Goal: Find specific page/section: Find specific page/section

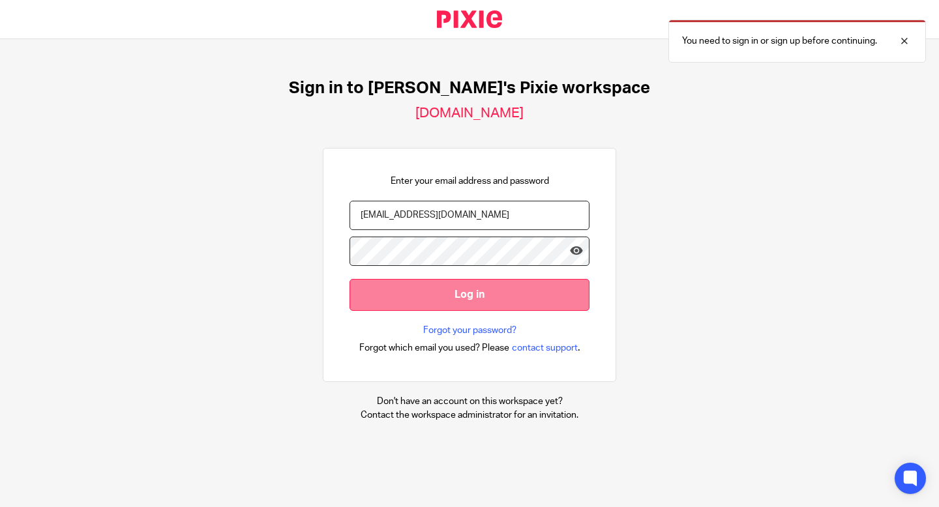
click at [425, 293] on input "Log in" at bounding box center [470, 295] width 240 height 32
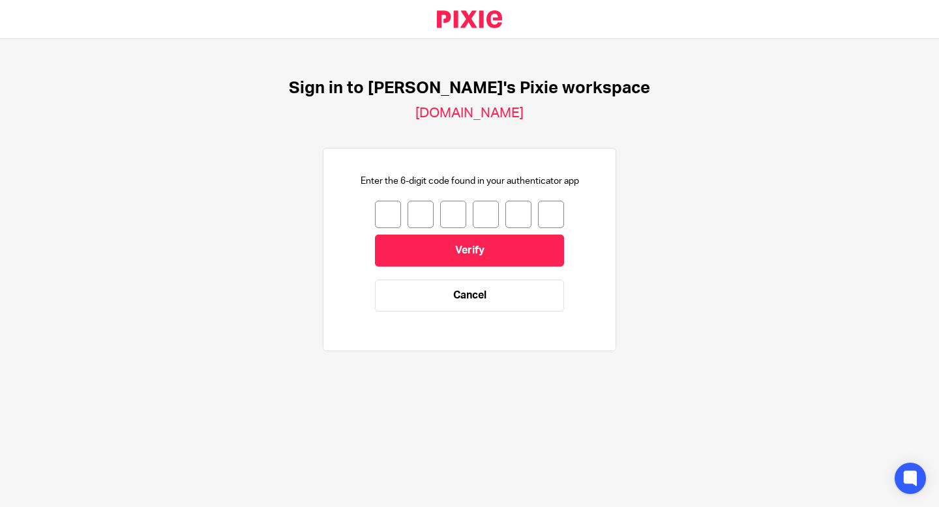
click at [396, 215] on input "number" at bounding box center [388, 214] width 26 height 27
type input "5"
type input "7"
type input "1"
type input "0"
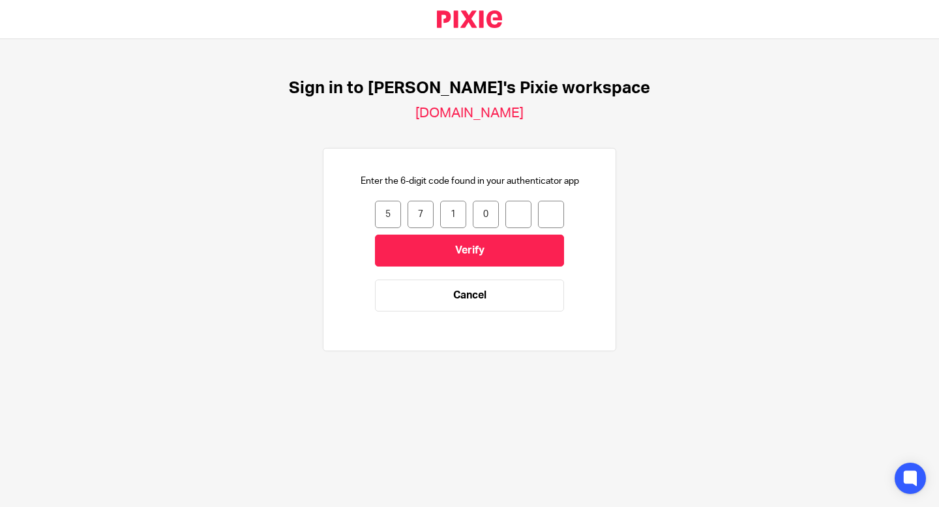
type input "4"
type input "1"
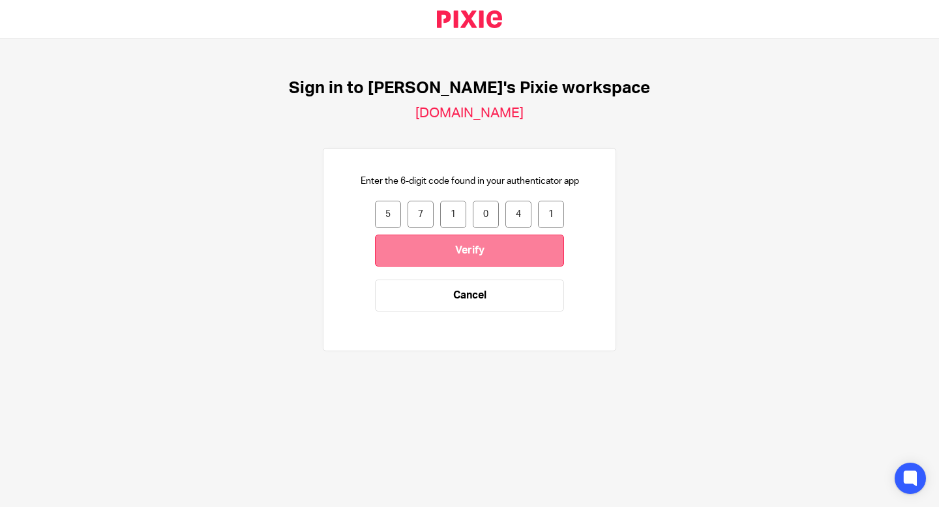
click at [444, 253] on input "Verify" at bounding box center [469, 251] width 189 height 32
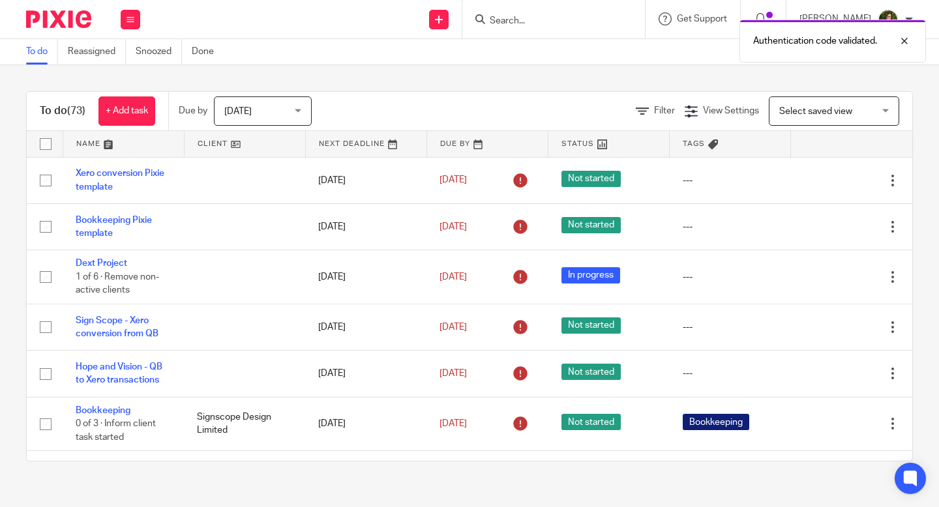
click at [579, 18] on div "Authentication code validated." at bounding box center [698, 38] width 456 height 50
click at [526, 22] on div "Authentication code validated." at bounding box center [698, 38] width 456 height 50
click at [904, 41] on div at bounding box center [894, 41] width 35 height 16
click at [534, 22] on input "Search" at bounding box center [546, 22] width 117 height 12
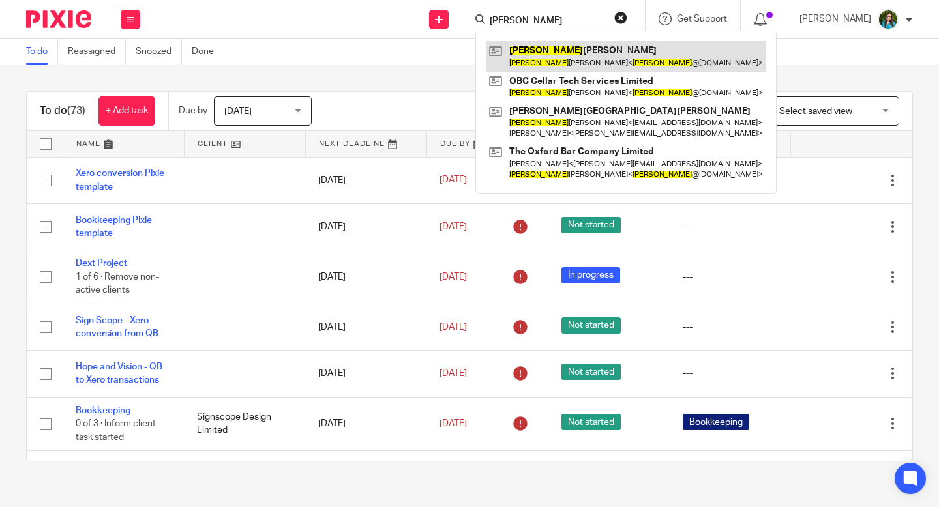
type input "emma"
click at [586, 53] on link at bounding box center [626, 56] width 280 height 30
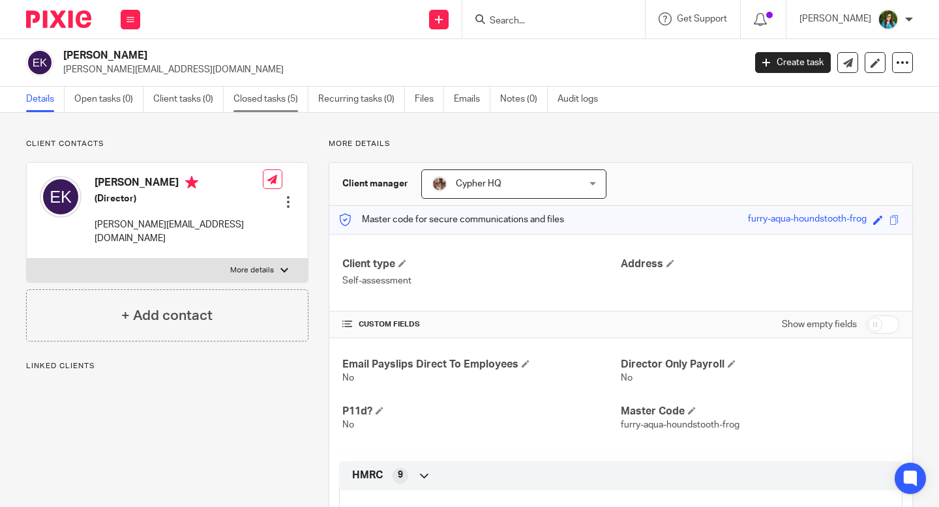
click at [283, 96] on link "Closed tasks (5)" at bounding box center [270, 99] width 75 height 25
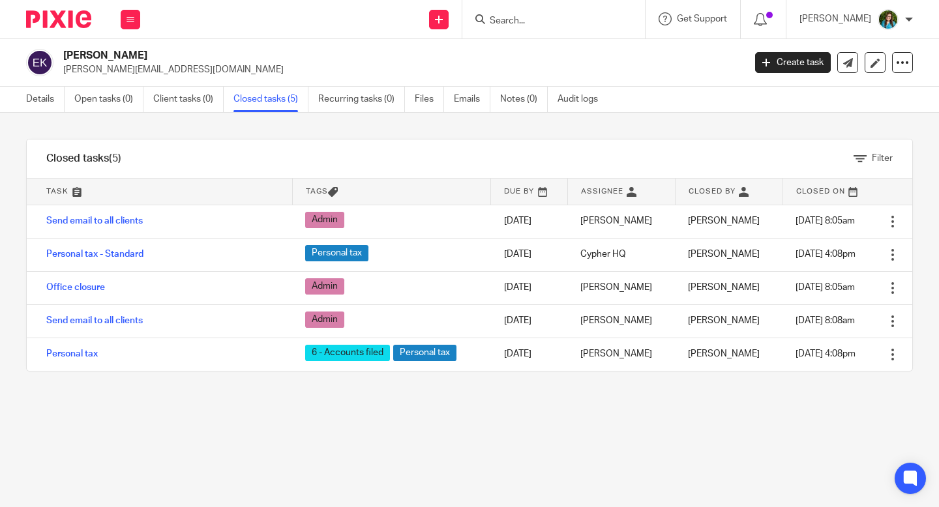
click at [543, 24] on input "Search" at bounding box center [546, 22] width 117 height 12
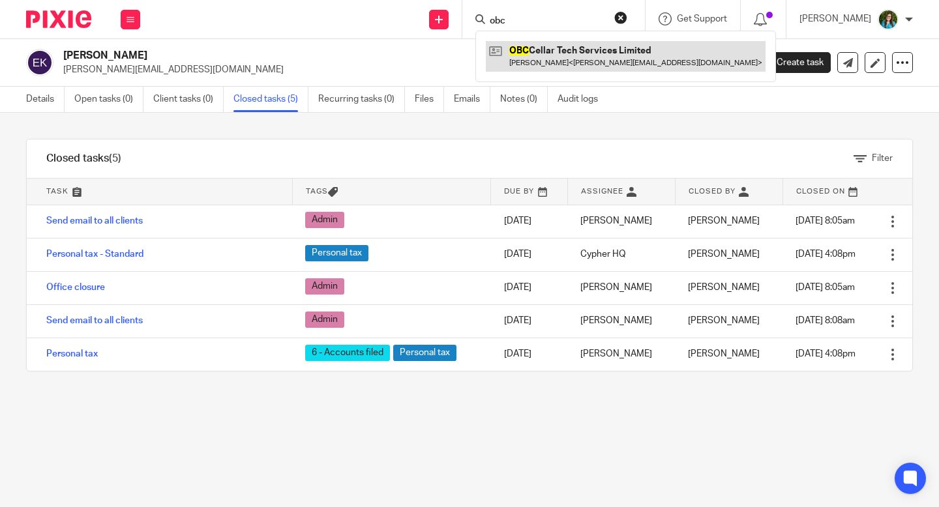
type input "obc"
click at [629, 56] on link at bounding box center [626, 56] width 280 height 30
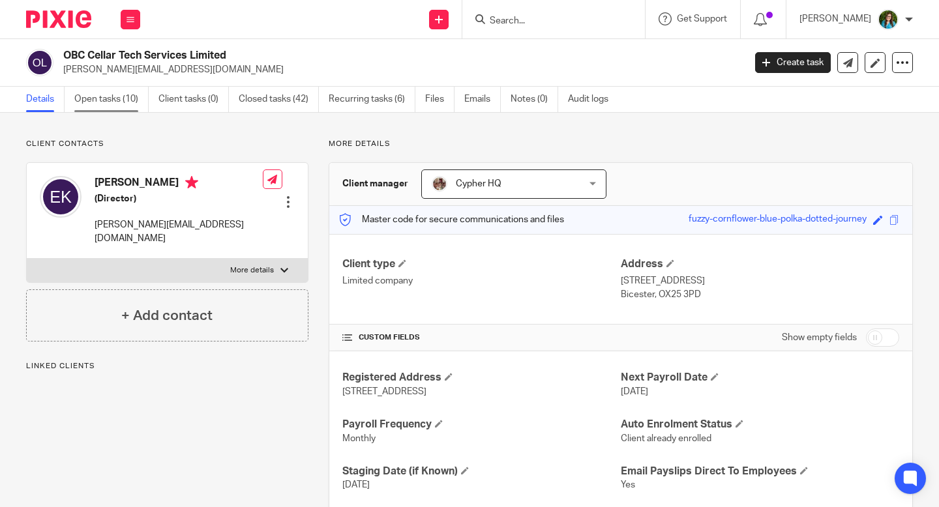
click at [130, 91] on link "Open tasks (10)" at bounding box center [111, 99] width 74 height 25
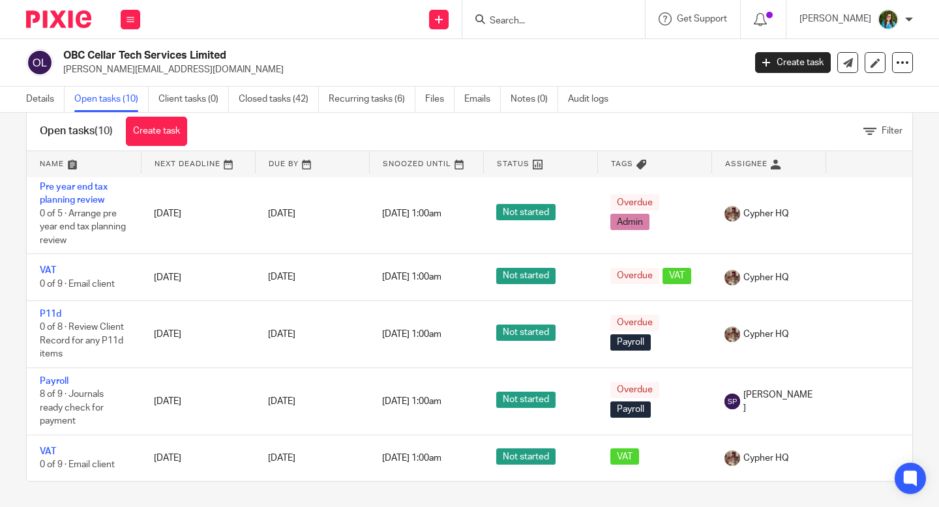
scroll to position [27, 0]
